Goal: Communication & Community: Connect with others

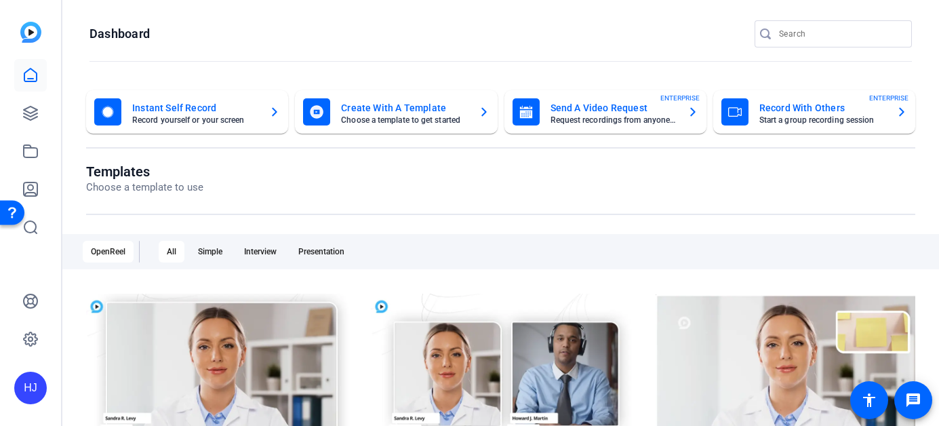
click at [789, 34] on input "Search" at bounding box center [840, 34] width 122 height 16
paste input "GNW Consulting x America's Auto Auction"
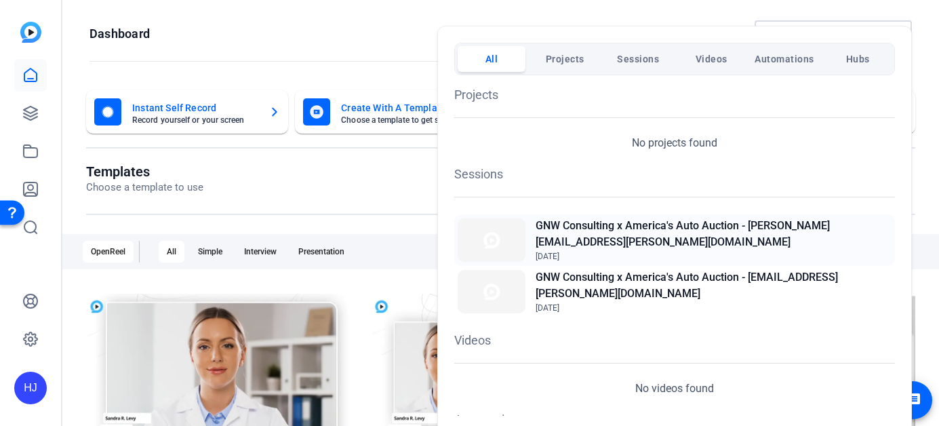
type input "GNW Consulting x America's Auto Auction"
click at [626, 237] on h2 "GNW Consulting x America's Auto Auction - [PERSON_NAME][EMAIL_ADDRESS][PERSON_N…" at bounding box center [714, 234] width 356 height 33
click at [654, 23] on div at bounding box center [469, 213] width 939 height 426
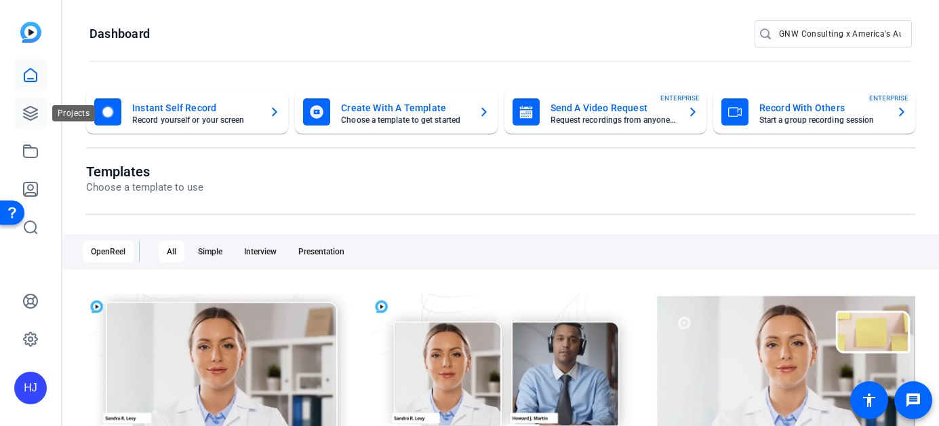
click at [28, 117] on icon at bounding box center [30, 113] width 16 height 16
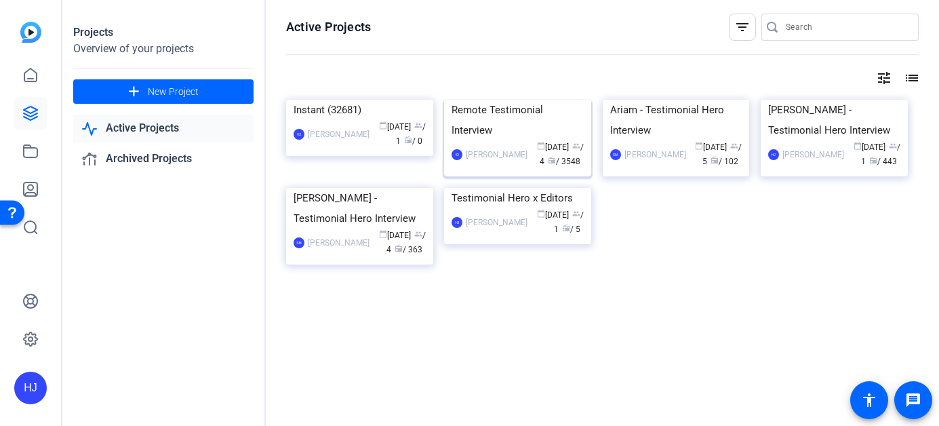
click at [525, 140] on div "Remote Testimonial Interview" at bounding box center [517, 120] width 132 height 41
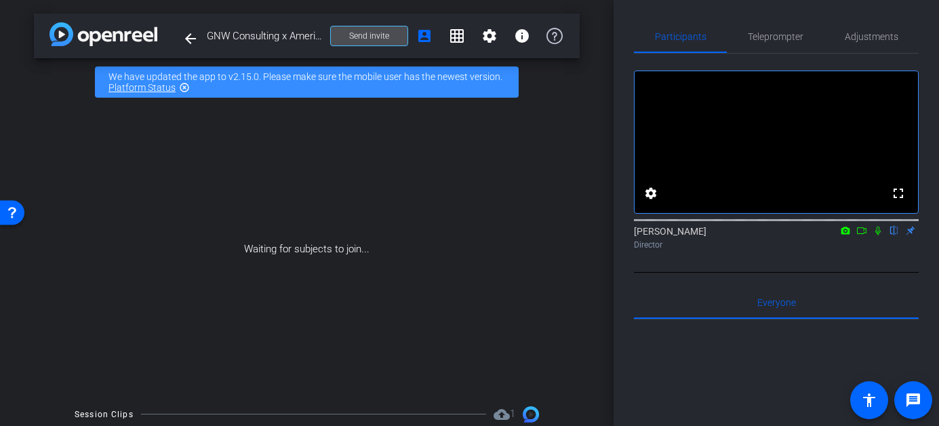
click at [378, 35] on span "Send invite" at bounding box center [369, 36] width 40 height 11
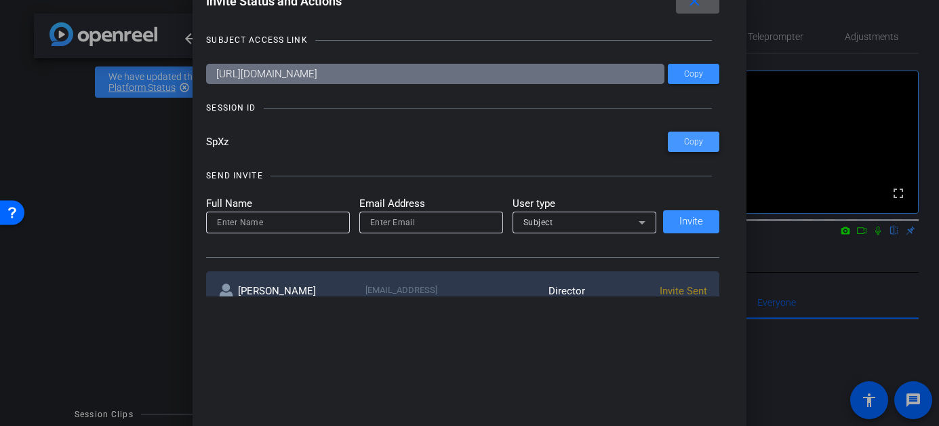
click at [691, 143] on span "Copy" at bounding box center [693, 142] width 19 height 10
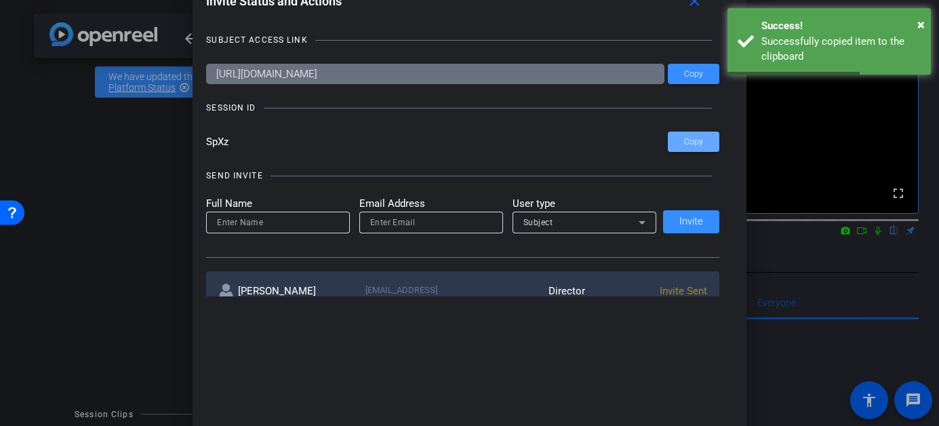
click at [157, 157] on div at bounding box center [469, 213] width 939 height 426
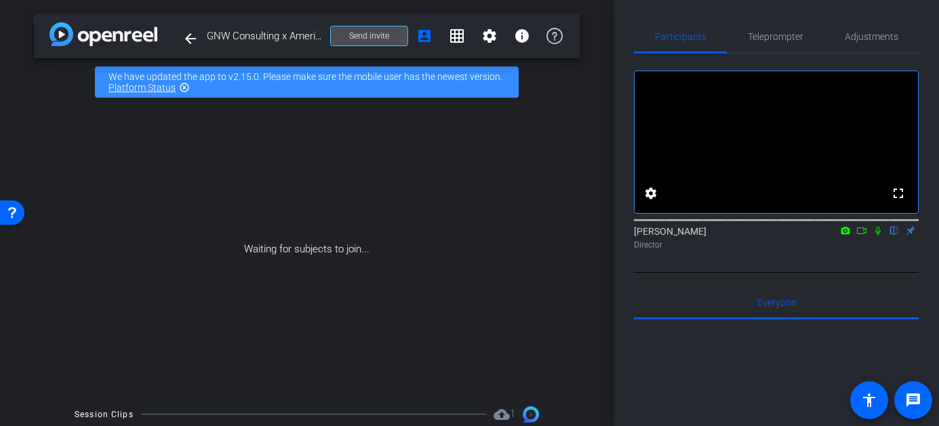
click at [374, 31] on span "Send invite" at bounding box center [369, 36] width 40 height 11
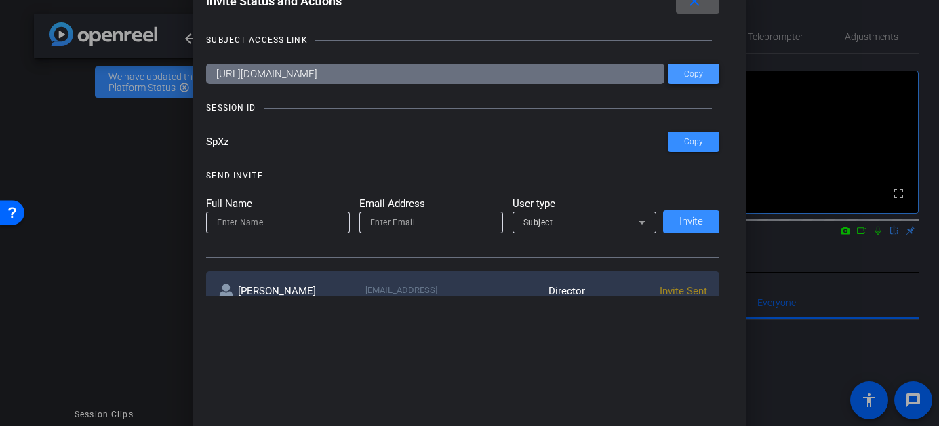
click at [689, 79] on span at bounding box center [694, 74] width 52 height 33
click at [697, 7] on mat-icon "close" at bounding box center [694, 1] width 17 height 17
